Goal: Check status

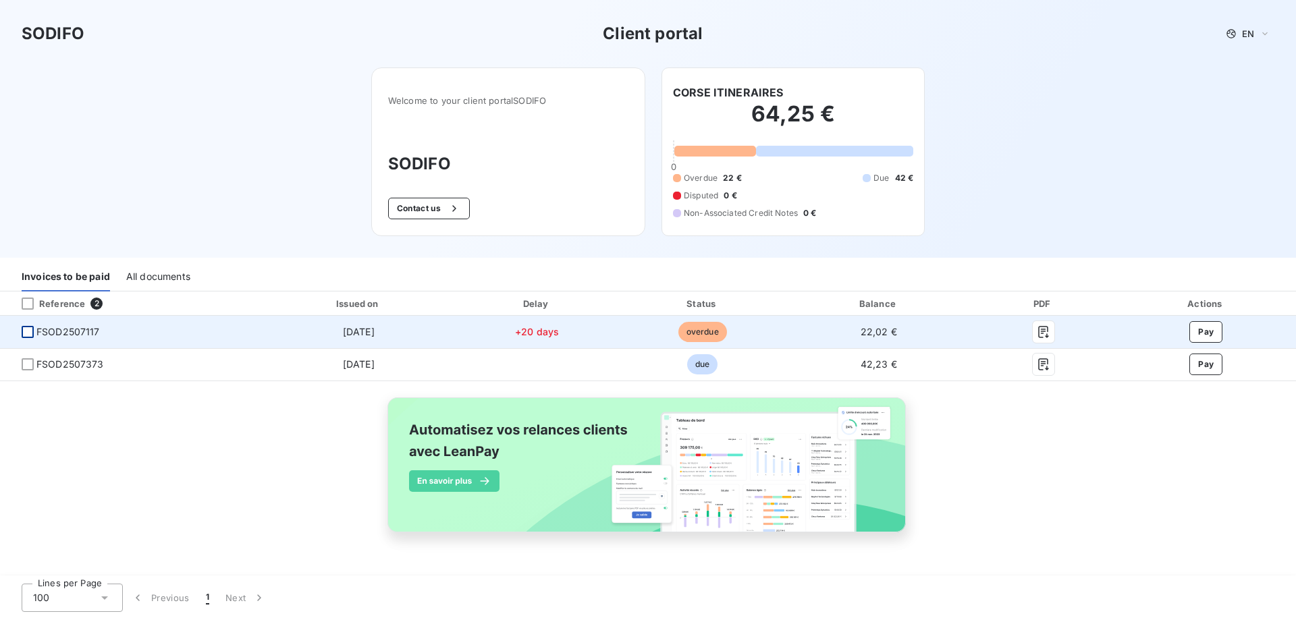
click at [28, 332] on div at bounding box center [28, 332] width 12 height 12
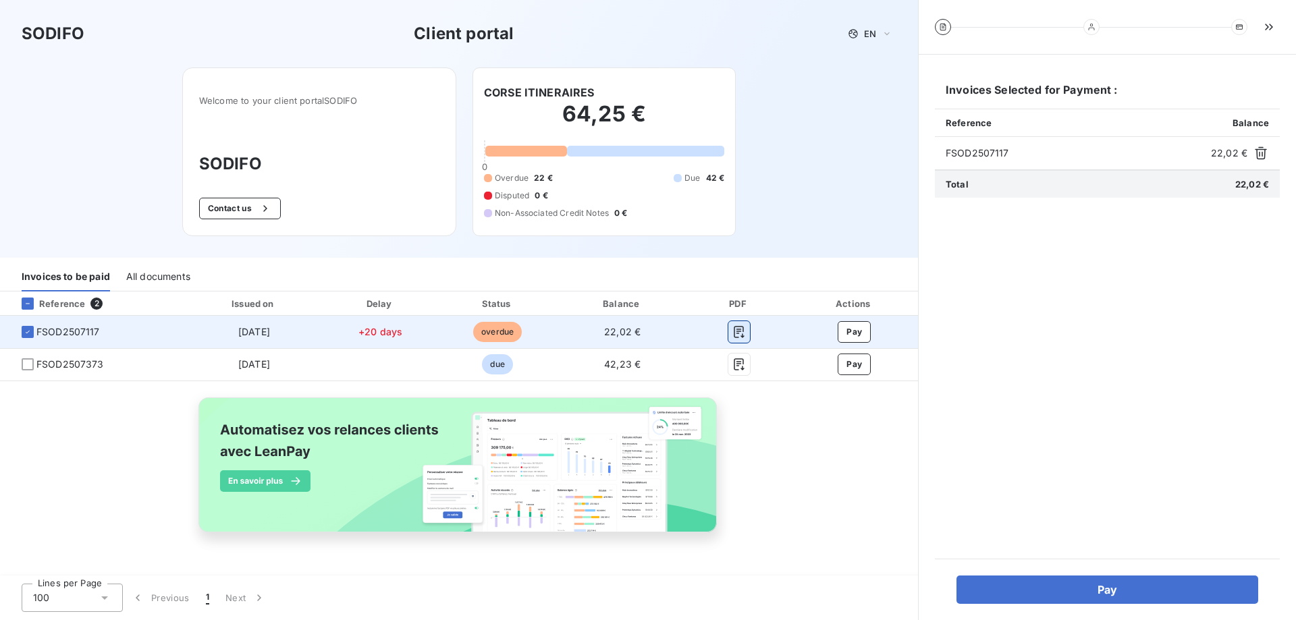
click at [741, 333] on icon "button" at bounding box center [738, 331] width 13 height 13
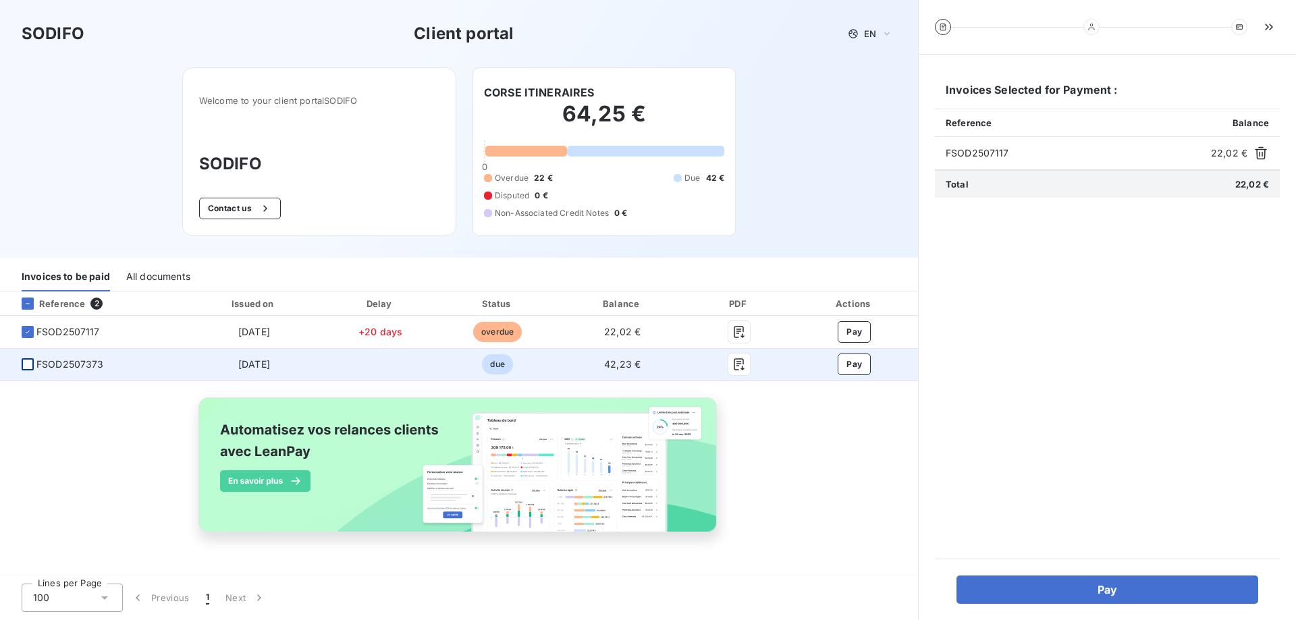
click at [28, 363] on div at bounding box center [28, 364] width 12 height 12
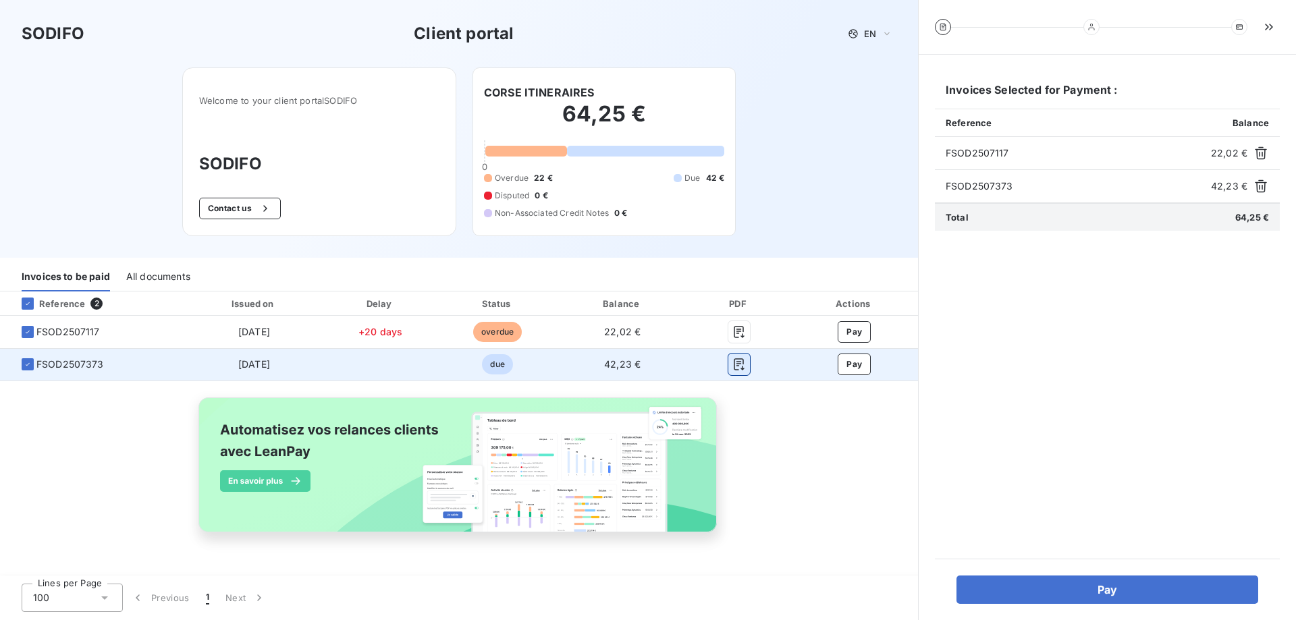
click at [747, 361] on button "button" at bounding box center [739, 365] width 22 height 22
